Goal: Browse casually

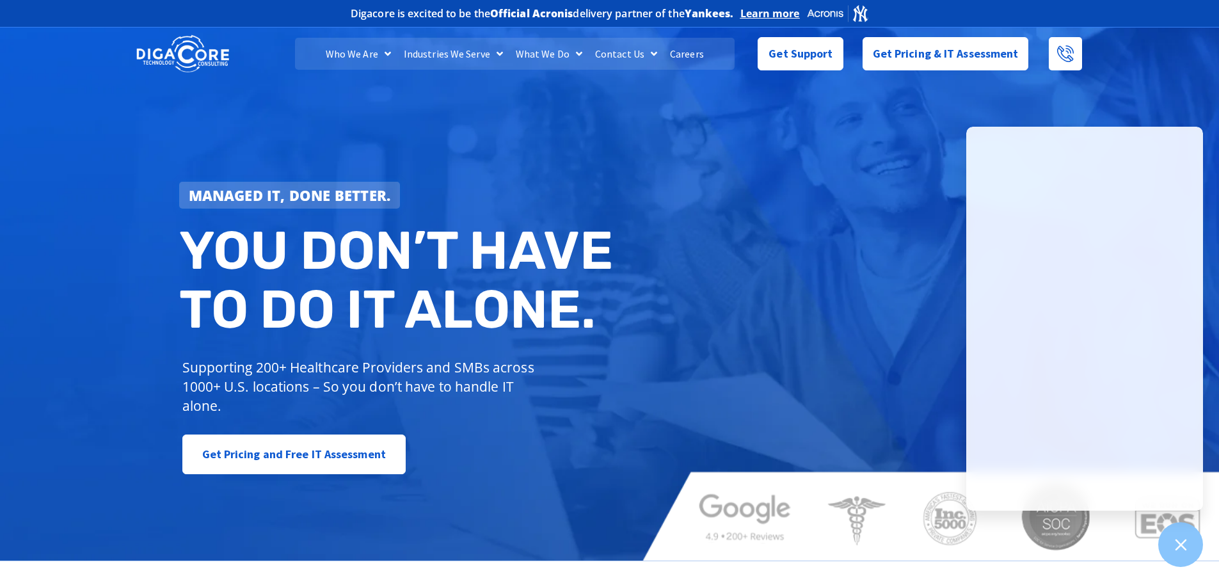
click at [837, 262] on div "Managed IT, done better. You don’t have to do IT alone. Supporting 200+ Healthc…" at bounding box center [609, 292] width 1219 height 536
